Goal: Task Accomplishment & Management: Find specific page/section

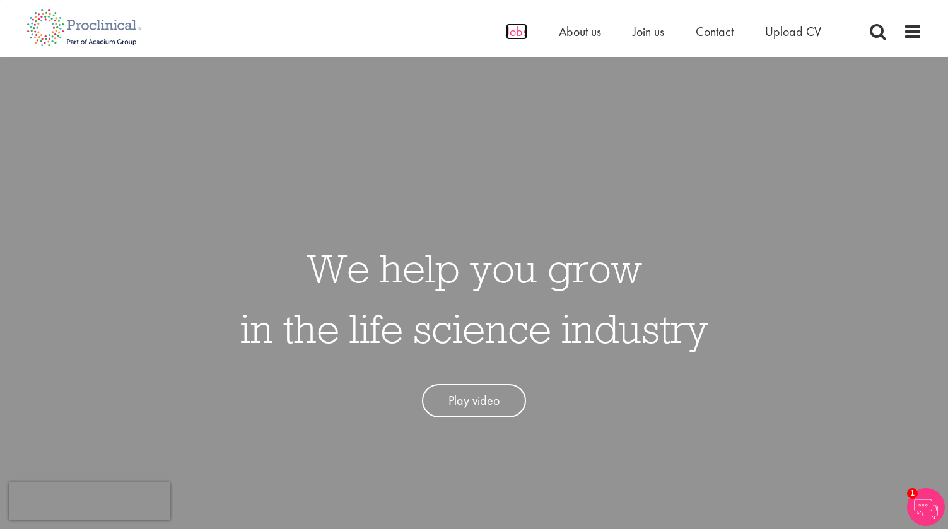
click at [512, 32] on span "Jobs" at bounding box center [516, 31] width 21 height 16
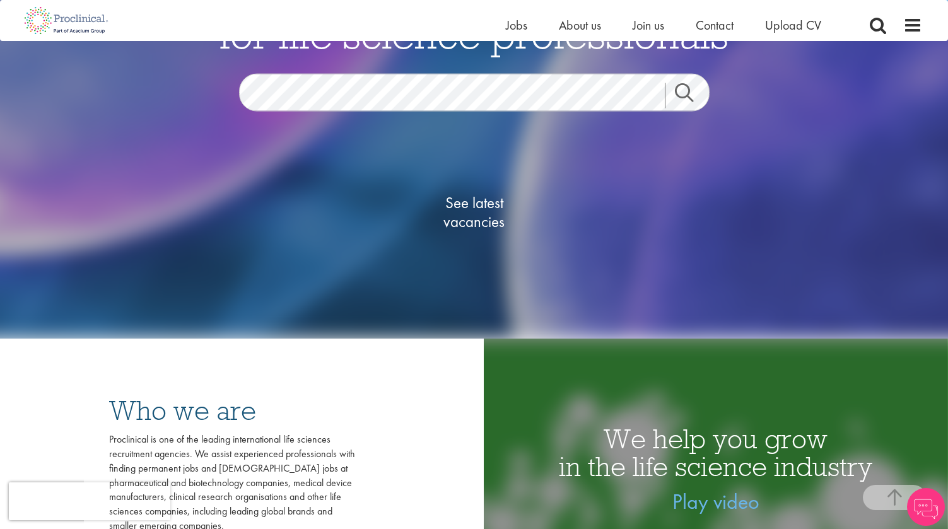
scroll to position [198, 0]
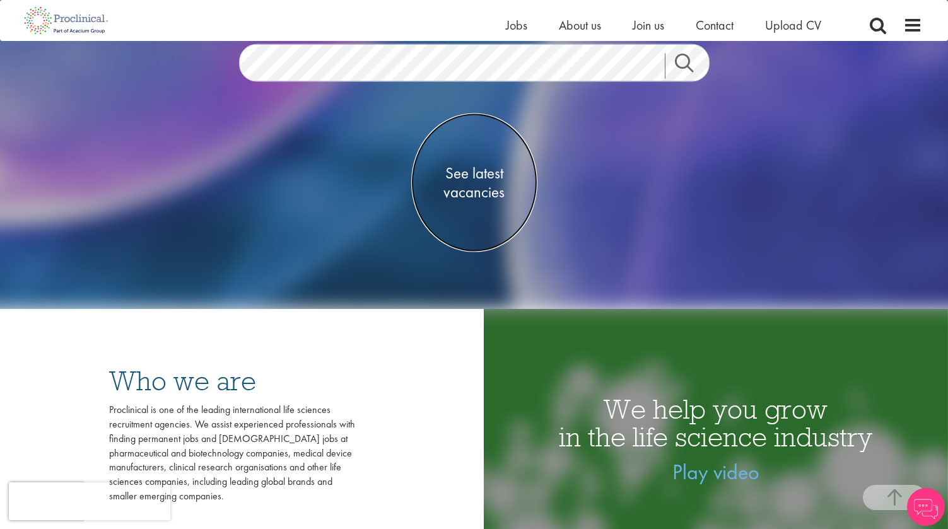
click at [476, 184] on span "See latest vacancies" at bounding box center [474, 183] width 126 height 38
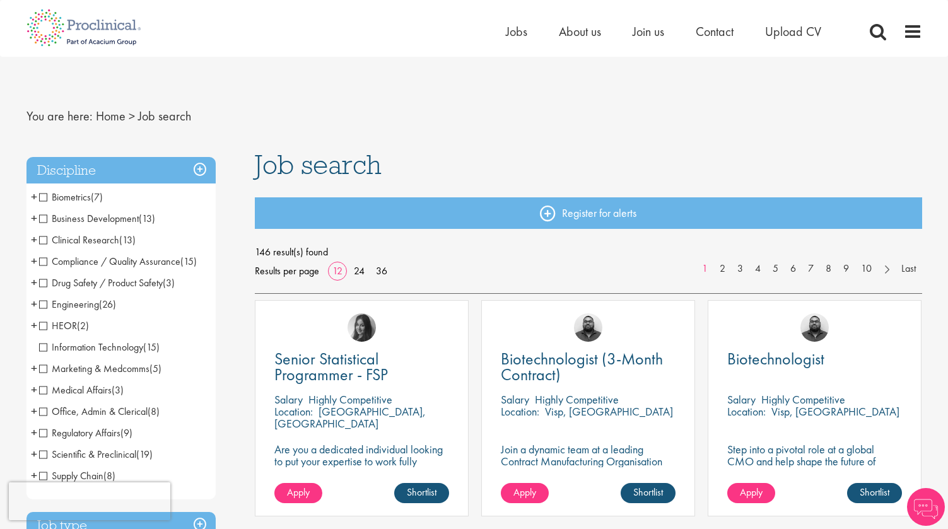
click at [36, 240] on span "+" at bounding box center [34, 239] width 6 height 19
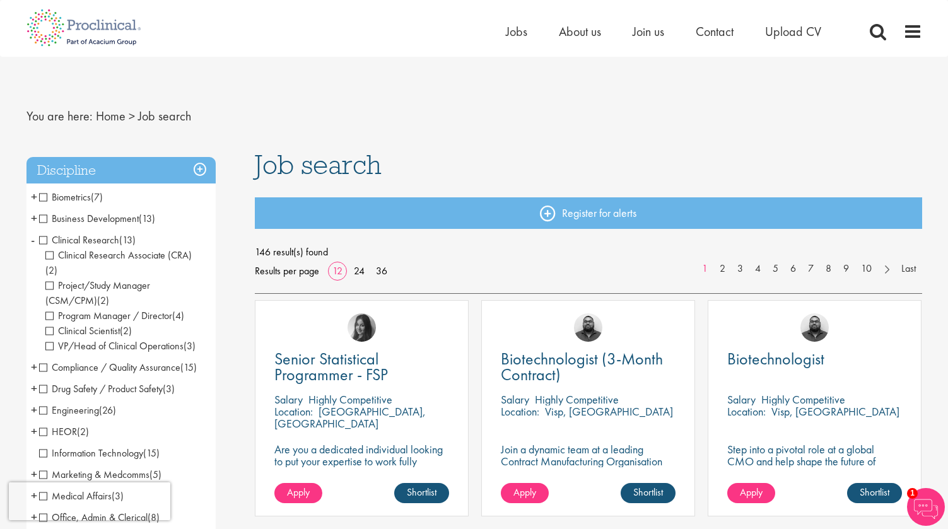
click at [36, 240] on li "Clinical Research (13) - + Clinical Research Associate (CRA) (2) Project/Study …" at bounding box center [120, 293] width 189 height 127
click at [33, 241] on span "-" at bounding box center [33, 239] width 4 height 19
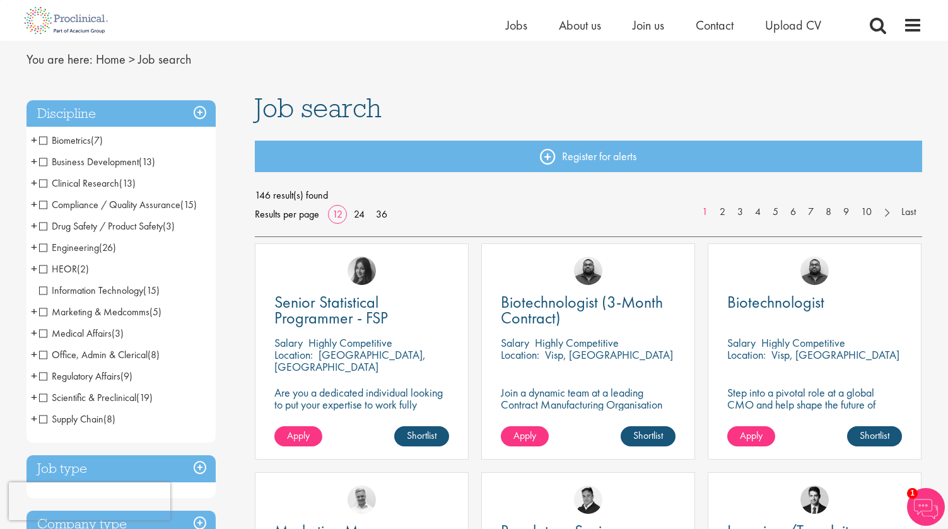
scroll to position [42, 0]
click at [42, 398] on span "Scientific & Preclinical" at bounding box center [87, 396] width 97 height 13
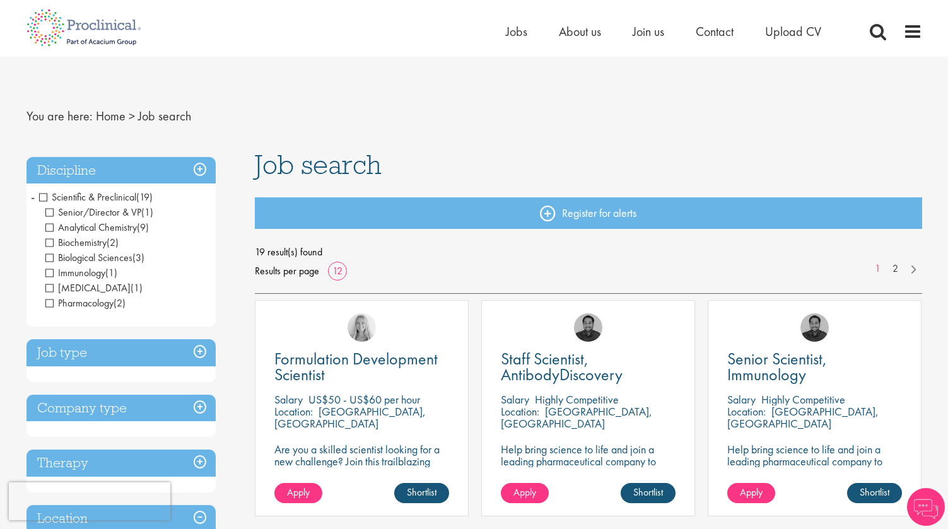
click at [52, 227] on span "Analytical Chemistry" at bounding box center [90, 227] width 91 height 13
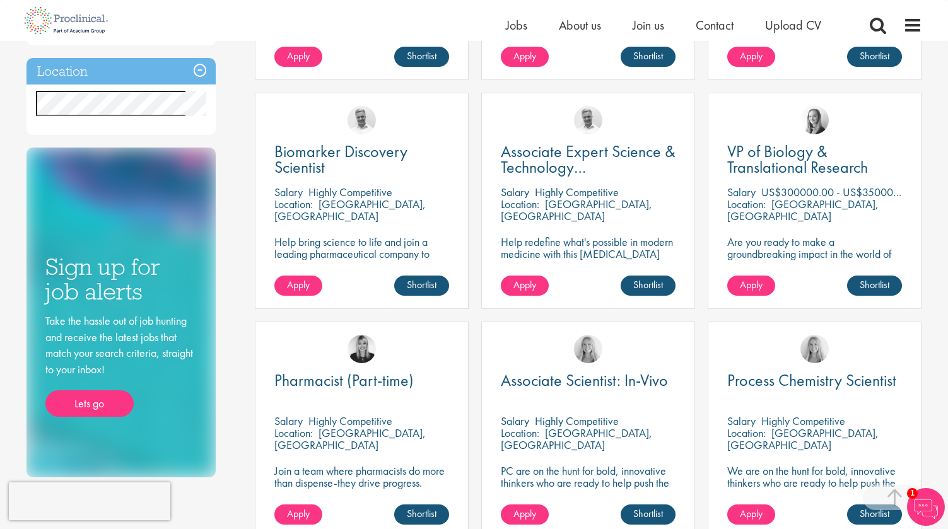
scroll to position [449, 0]
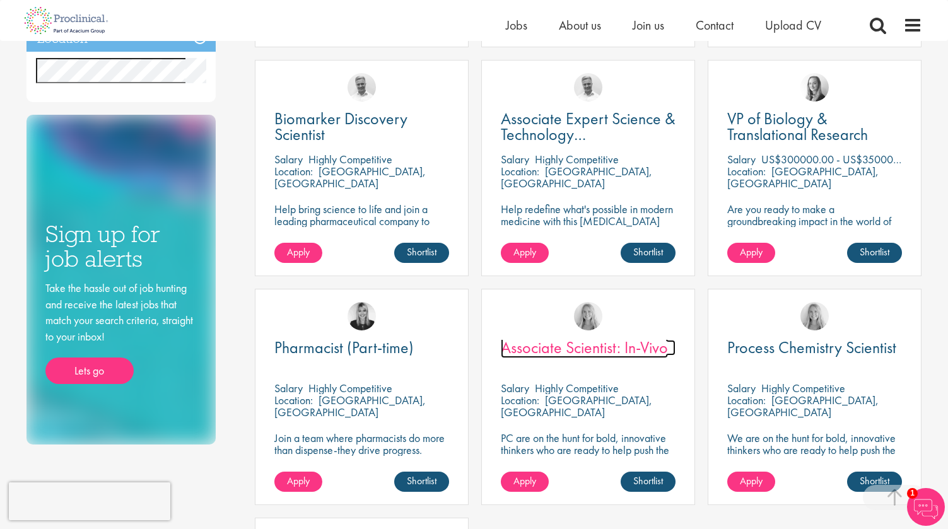
click at [544, 349] on span "Associate Scientist: In-Vivo" at bounding box center [584, 347] width 167 height 21
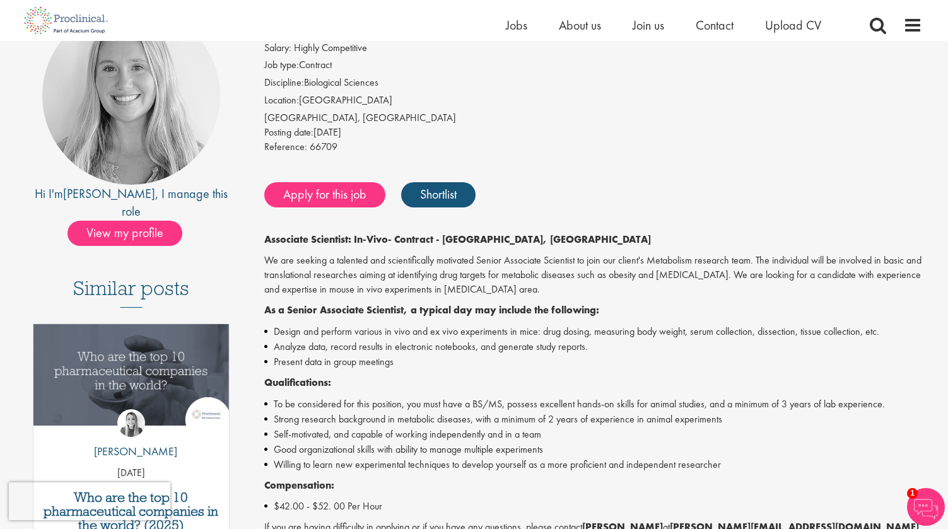
scroll to position [100, 0]
